Goal: Use online tool/utility: Utilize a website feature to perform a specific function

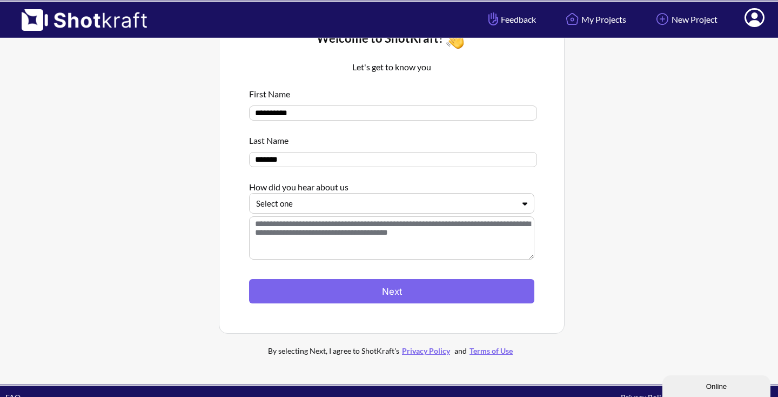
scroll to position [42, 0]
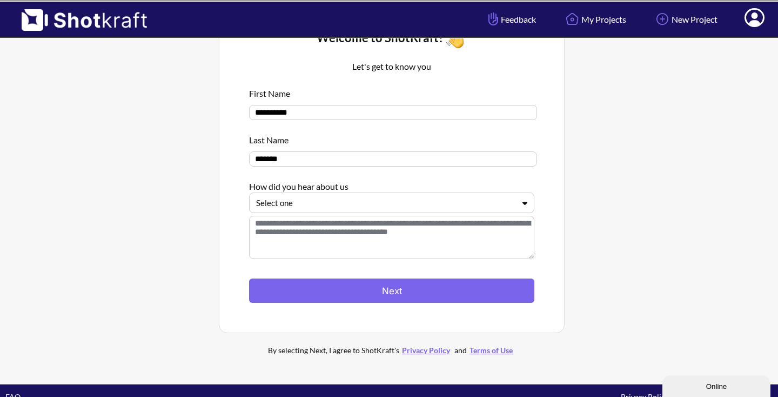
click at [523, 207] on icon at bounding box center [525, 203] width 16 height 8
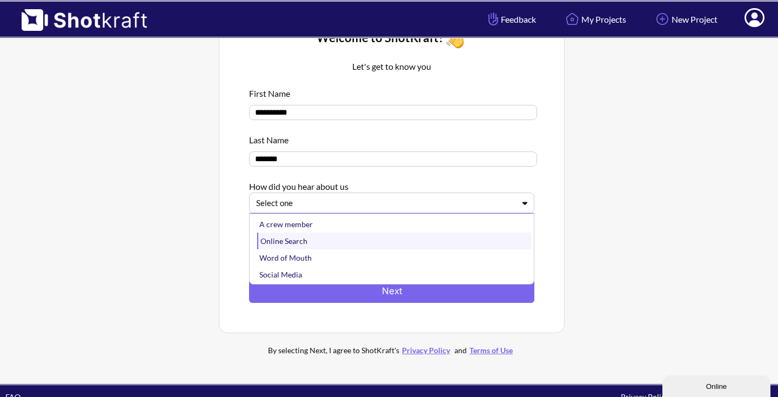
click at [504, 238] on div "Online Search" at bounding box center [394, 240] width 275 height 17
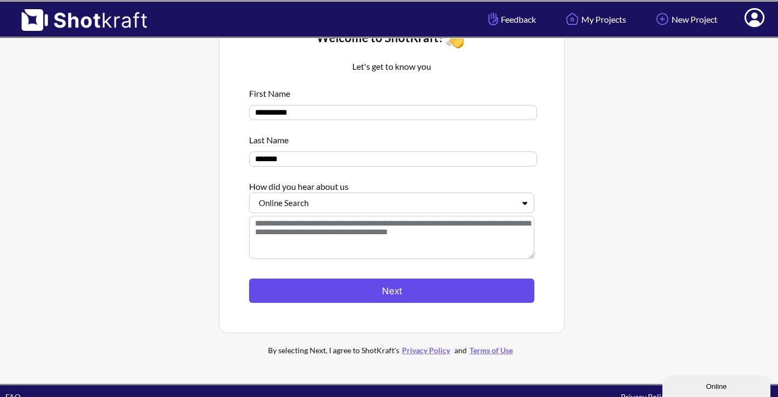
click at [468, 286] on button "Next" at bounding box center [391, 290] width 285 height 24
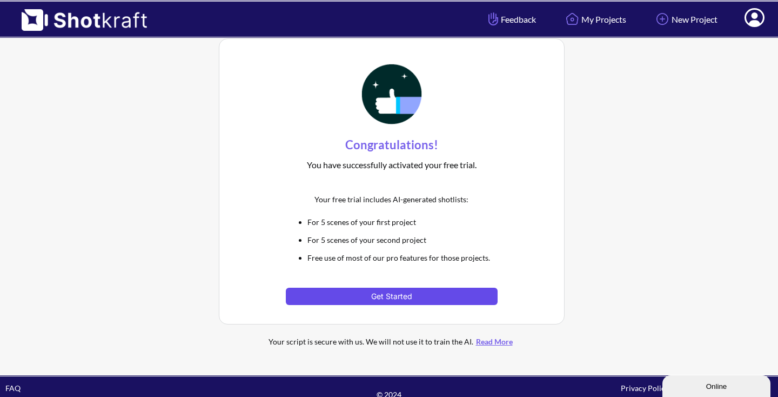
click at [457, 296] on button "Get Started" at bounding box center [391, 296] width 211 height 17
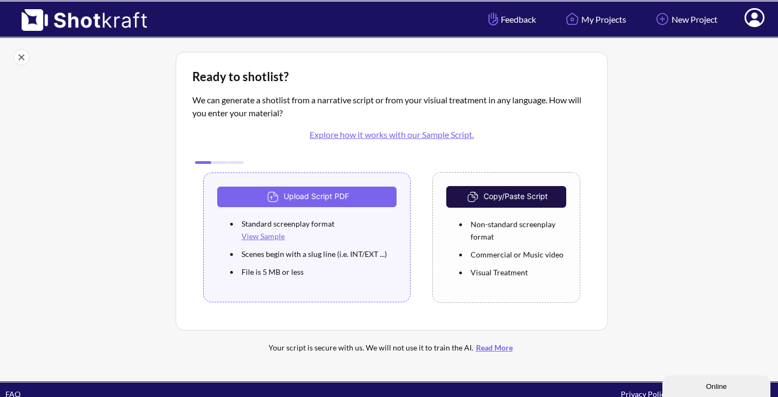
click at [499, 197] on button "Copy/Paste Script" at bounding box center [506, 197] width 120 height 22
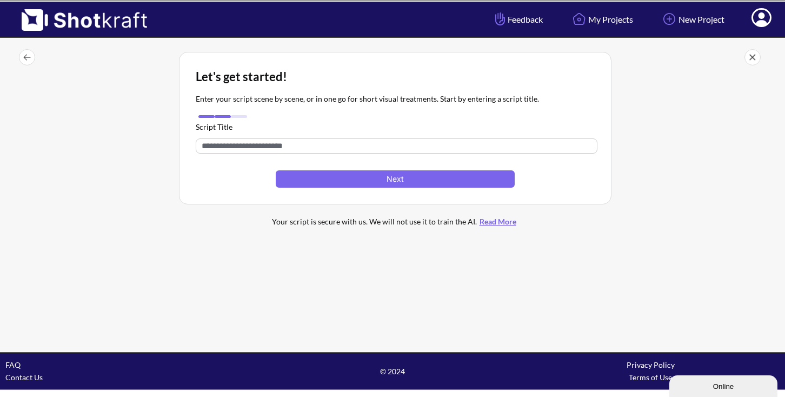
click at [379, 145] on input "text" at bounding box center [397, 145] width 402 height 15
click at [323, 148] on input "text" at bounding box center [397, 145] width 402 height 15
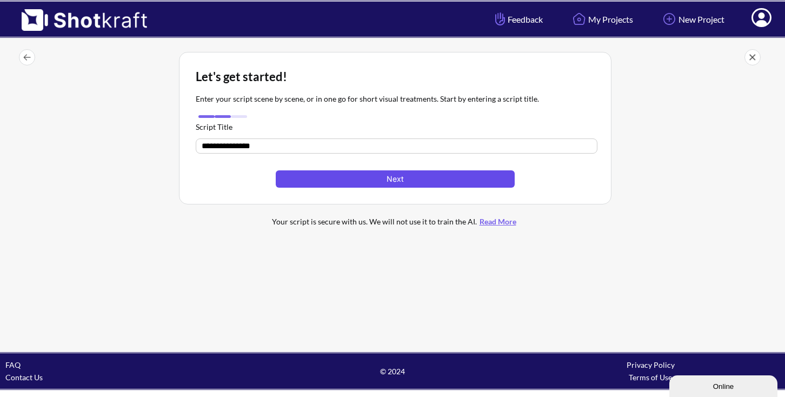
type input "**********"
click at [377, 183] on button "Next" at bounding box center [395, 178] width 239 height 17
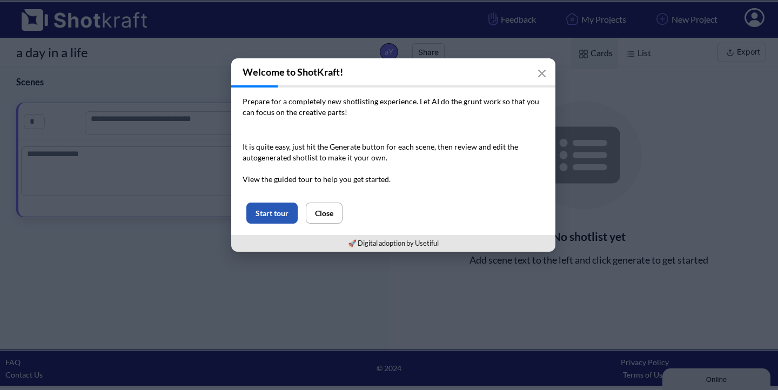
click at [279, 216] on button "Start tour" at bounding box center [271, 213] width 51 height 21
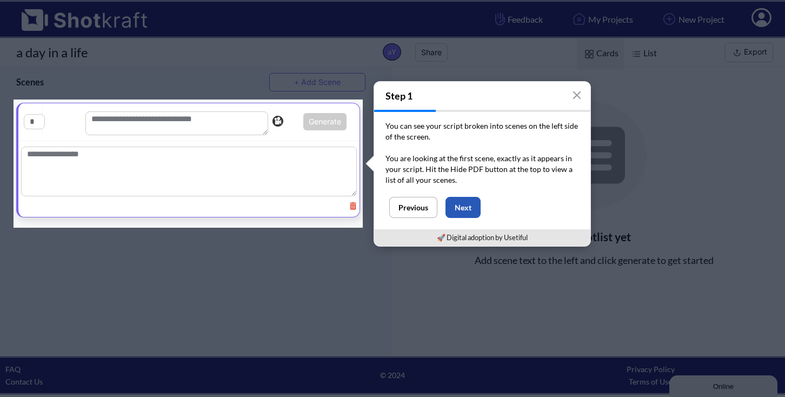
click at [463, 209] on button "Next" at bounding box center [462, 207] width 35 height 21
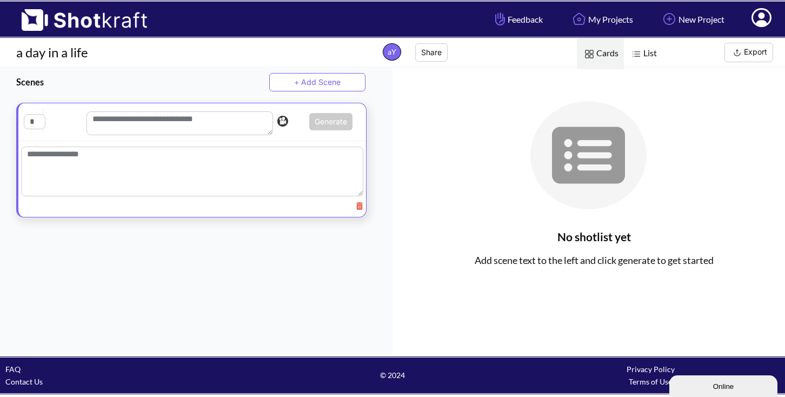
click at [219, 124] on textarea at bounding box center [179, 123] width 186 height 24
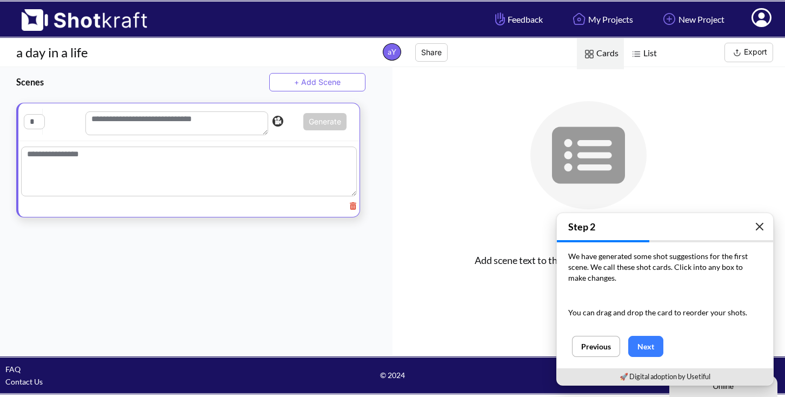
click at [756, 228] on icon "button" at bounding box center [759, 226] width 9 height 9
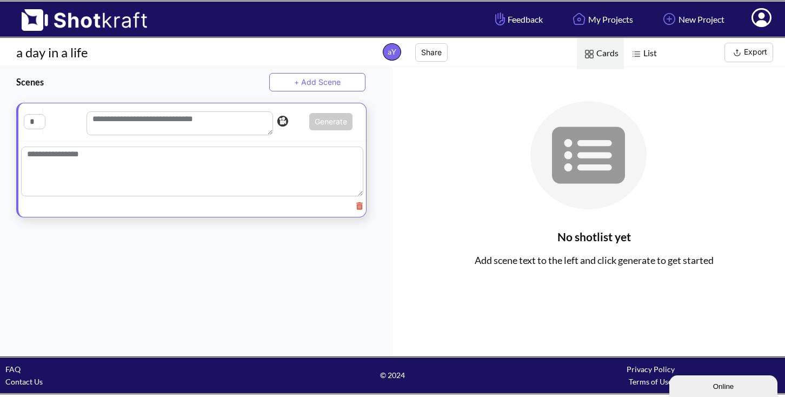
click at [147, 125] on textarea at bounding box center [179, 123] width 186 height 24
click at [296, 85] on button "+ Add Scene" at bounding box center [317, 82] width 96 height 18
